Goal: Task Accomplishment & Management: Complete application form

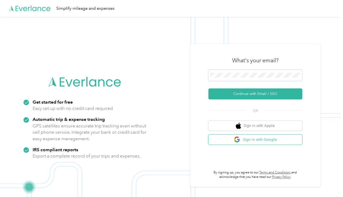
click at [259, 139] on button "Sign in with Google" at bounding box center [256, 139] width 94 height 10
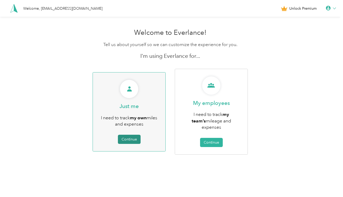
click at [135, 135] on button "Continue" at bounding box center [129, 139] width 23 height 9
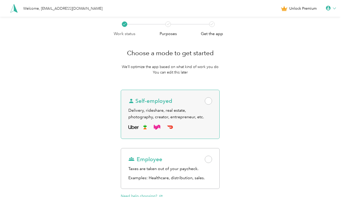
click at [186, 101] on div "Self-employed" at bounding box center [170, 100] width 84 height 7
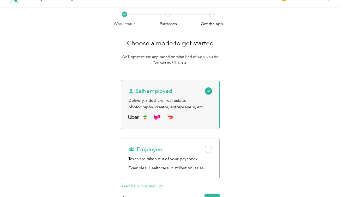
scroll to position [48, 0]
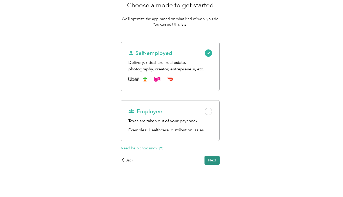
click at [214, 156] on button "Next" at bounding box center [212, 159] width 15 height 9
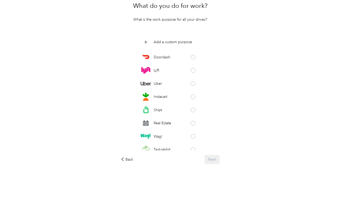
scroll to position [47, 0]
click at [132, 161] on div "Back" at bounding box center [127, 158] width 13 height 5
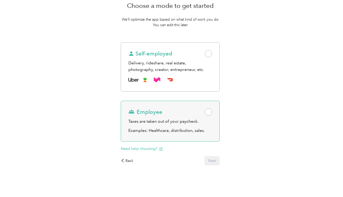
click at [154, 130] on p "Examples: Healthcare, distribution, sales." at bounding box center [170, 130] width 84 height 7
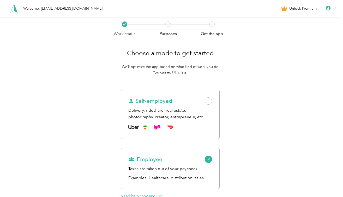
scroll to position [48, 0]
